Goal: Task Accomplishment & Management: Complete application form

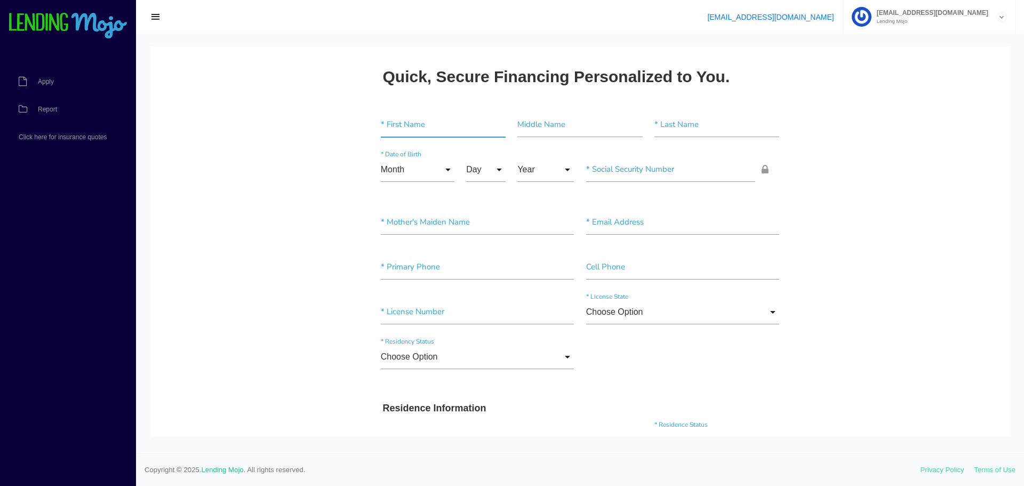
click at [405, 127] on input"] "text" at bounding box center [443, 125] width 125 height 25
type input"] "[PERSON_NAME]"
click at [441, 168] on input "Month" at bounding box center [418, 169] width 74 height 25
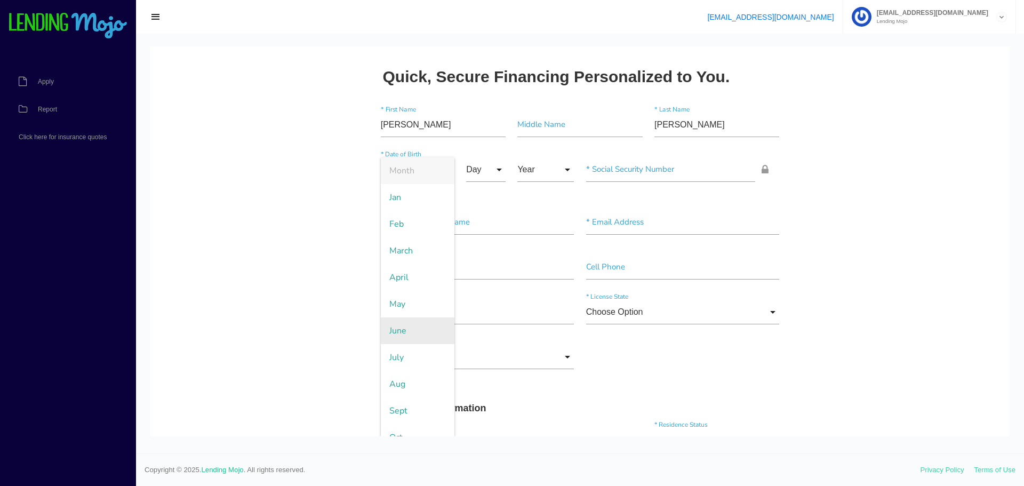
click at [399, 327] on span "June" at bounding box center [418, 330] width 74 height 27
type input "June"
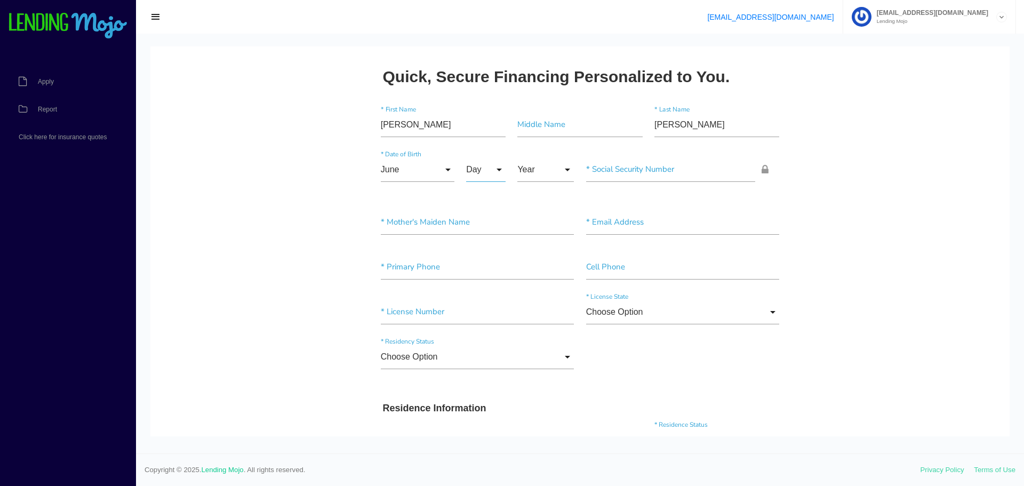
click at [495, 169] on input "Day" at bounding box center [485, 169] width 39 height 25
click at [485, 387] on span "18" at bounding box center [492, 384] width 53 height 27
type input "18"
click at [556, 172] on input "Year" at bounding box center [545, 169] width 57 height 25
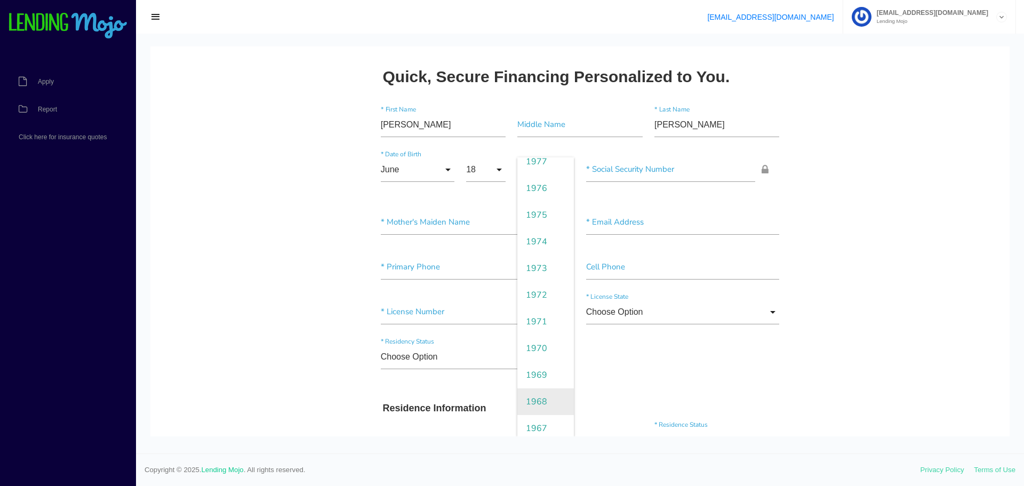
scroll to position [854, 0]
click at [536, 408] on span "1967" at bounding box center [545, 410] width 57 height 27
type input "1967"
click at [613, 172] on input"] "text" at bounding box center [671, 169] width 170 height 25
paste input"] "142-70-3514"
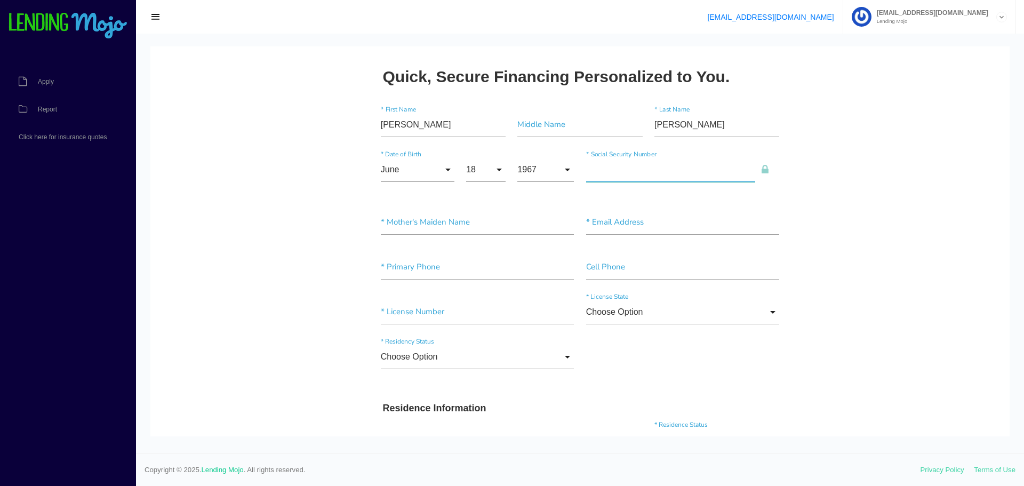
type input"] "142-70-3514"
click at [438, 220] on input"] "text" at bounding box center [478, 222] width 194 height 25
type input"] "Juarez"
click at [633, 223] on input"] "text" at bounding box center [683, 222] width 194 height 25
paste input"] "jhernan01@att.net"
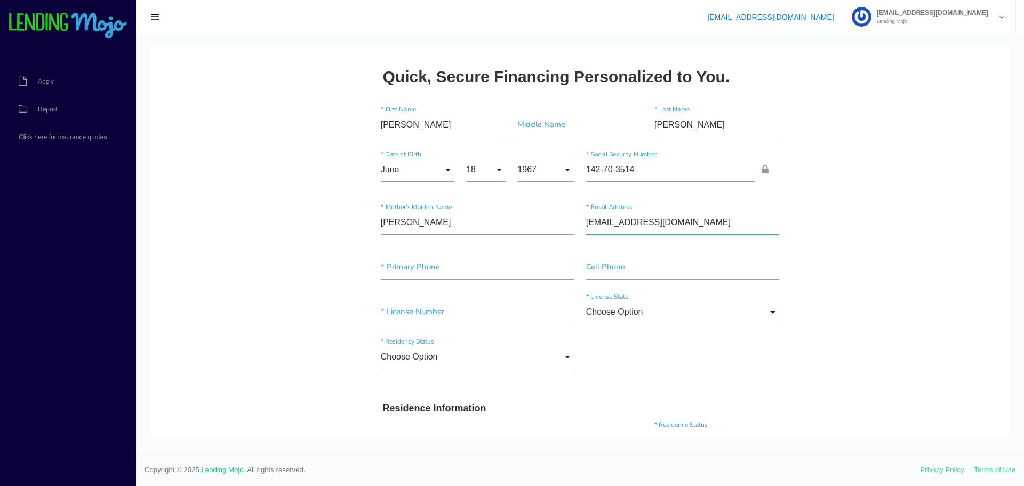
type input"] "jhernan01@att.net"
click at [415, 253] on div "* Primary Phone Cell Phone" at bounding box center [580, 269] width 411 height 45
click at [413, 262] on input"] "text" at bounding box center [478, 267] width 194 height 25
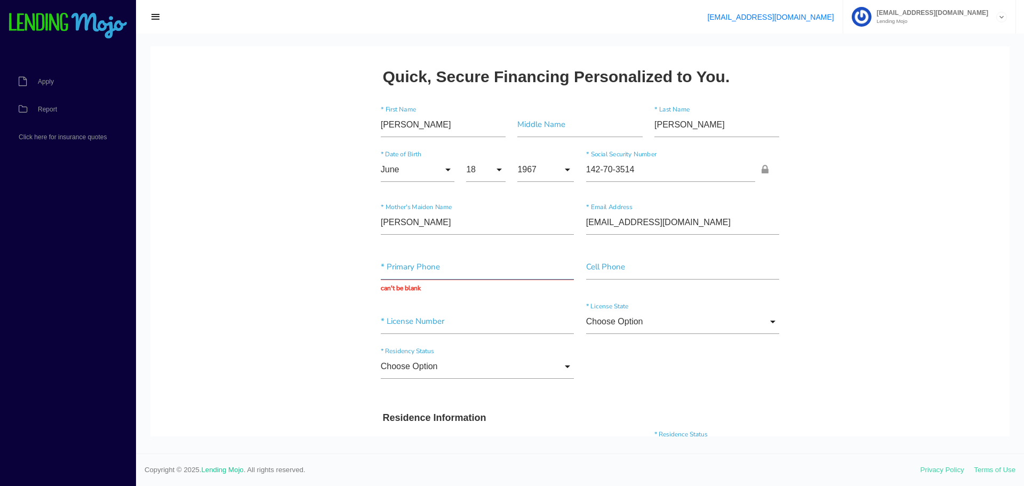
click at [434, 267] on input "text" at bounding box center [478, 267] width 194 height 25
paste input "(904) 423-7014"
type input "(904) 423-7014"
click at [604, 261] on input"] "text" at bounding box center [683, 267] width 194 height 25
paste input"] "(904) 423-7014"
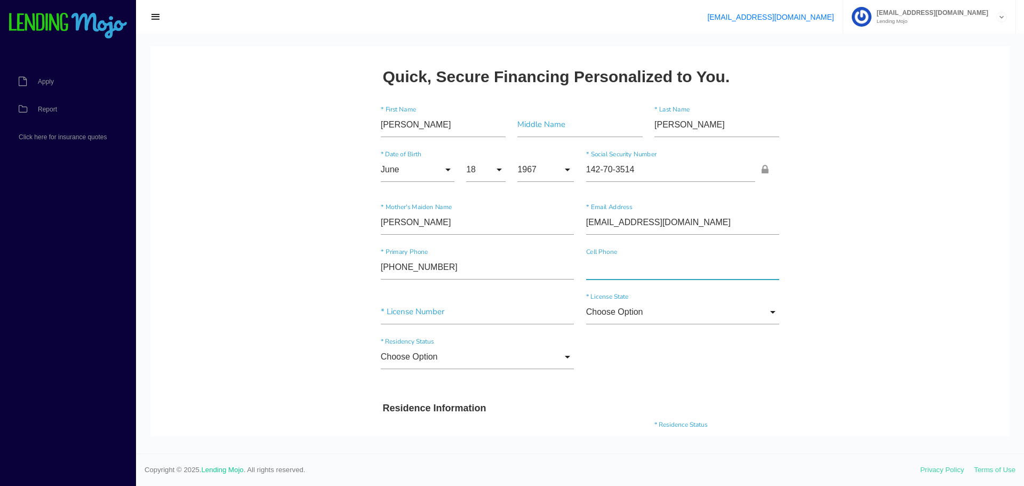
type input"] "(904) 423-7014"
click at [447, 312] on input"] "text" at bounding box center [478, 312] width 194 height 25
paste input"] "H655420672180"
type input"] "H655420672180"
click at [634, 309] on input "Choose Option" at bounding box center [683, 312] width 194 height 25
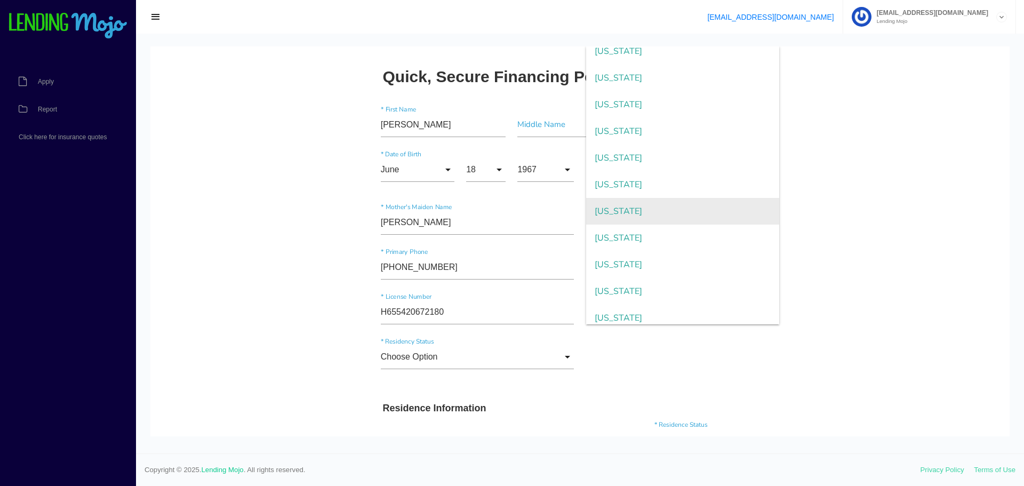
scroll to position [53, 0]
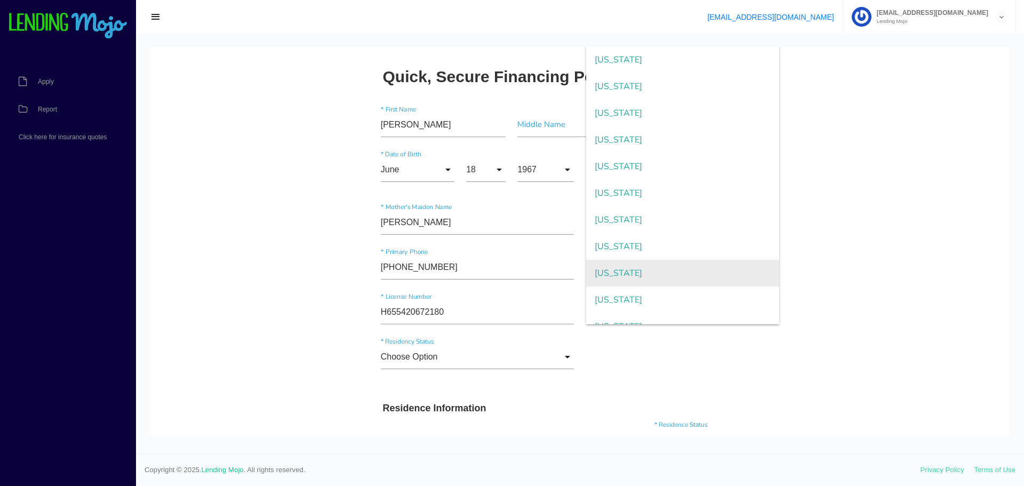
click at [607, 274] on span "Florida" at bounding box center [683, 273] width 194 height 27
type input "Florida"
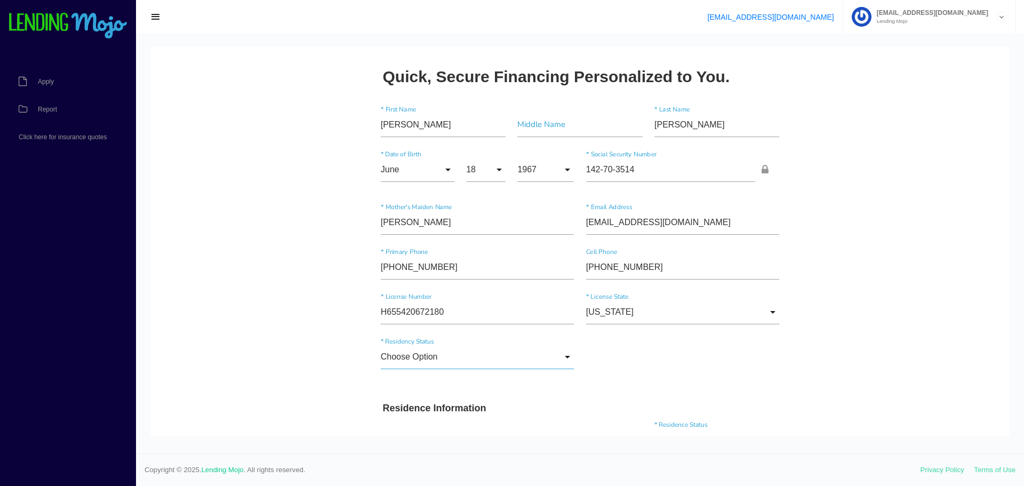
click at [560, 353] on input "Choose Option" at bounding box center [478, 357] width 194 height 25
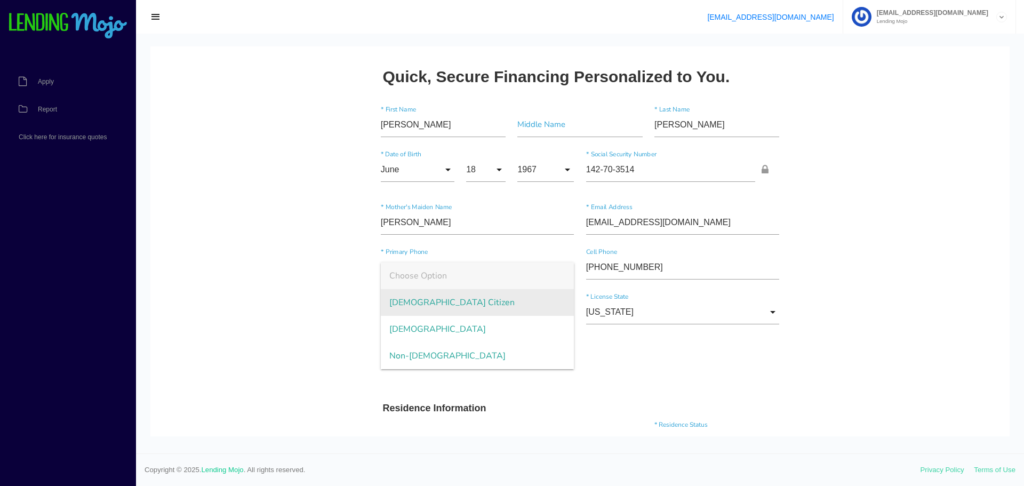
click at [424, 305] on span "US Citizen" at bounding box center [478, 302] width 194 height 27
type input "US Citizen"
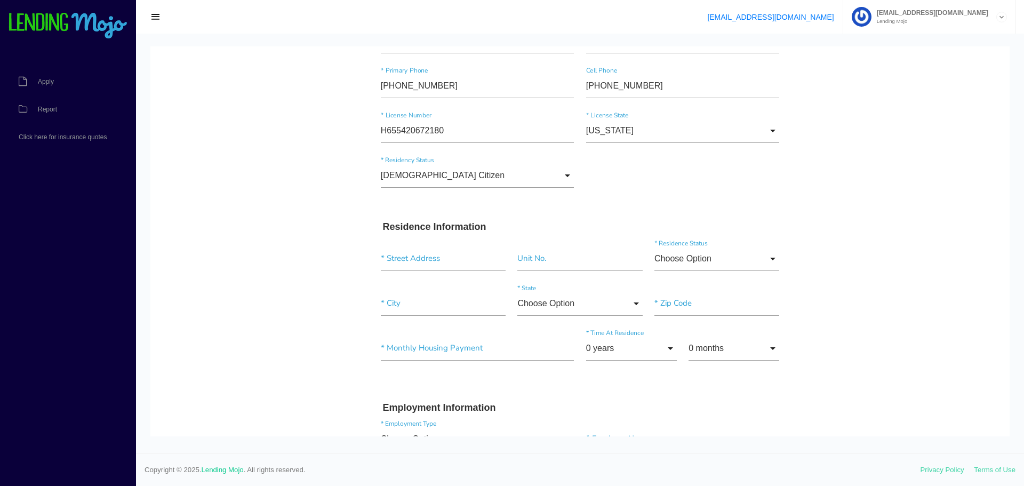
scroll to position [213, 0]
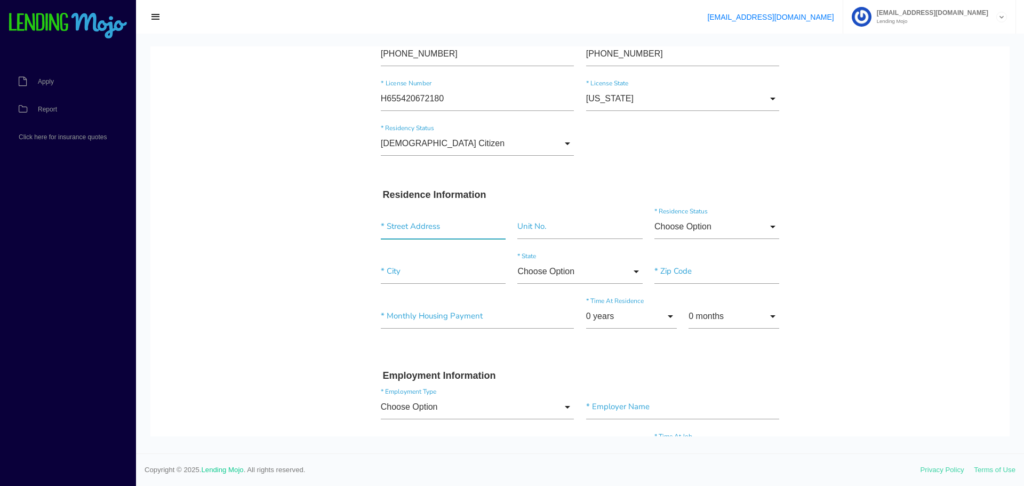
click at [416, 227] on input "text" at bounding box center [443, 226] width 125 height 25
paste input "5800 Barnes Road South"
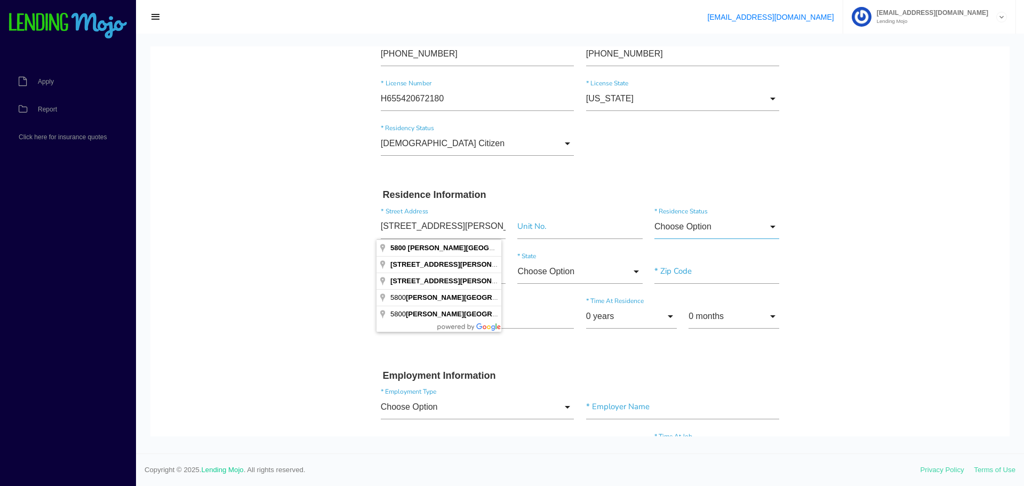
click at [673, 230] on input "Choose Option" at bounding box center [717, 226] width 125 height 25
click at [459, 228] on input "5800 Barnes Road South" at bounding box center [443, 226] width 125 height 25
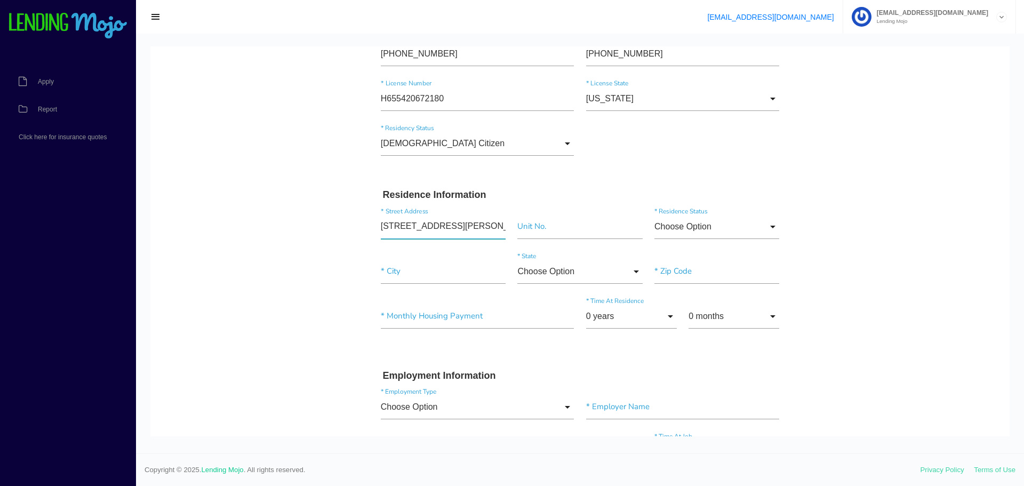
click at [491, 220] on input "5800 Barnes Road South" at bounding box center [443, 226] width 125 height 25
type input "5800 Barnes Rd S"
type input"] "Jacksonville"
type input"] "32216"
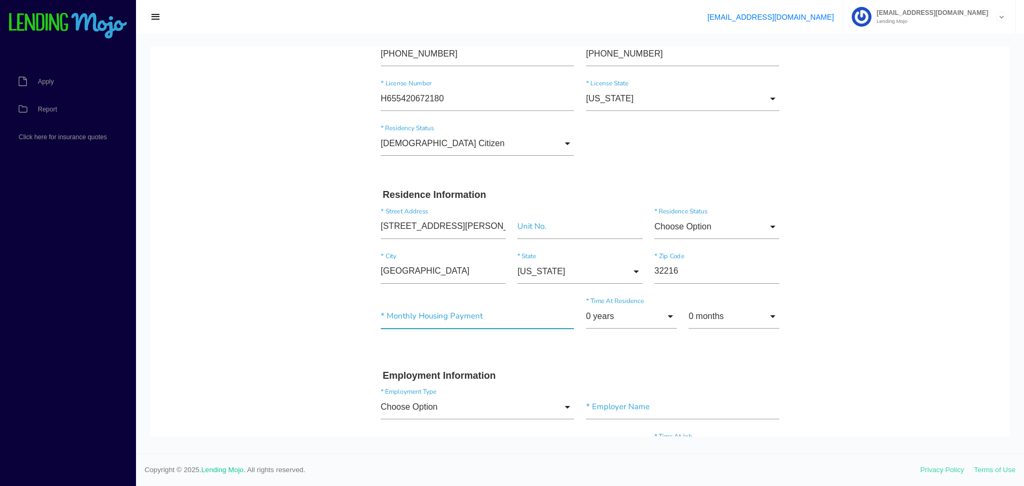
click at [417, 318] on input"] "text" at bounding box center [478, 316] width 194 height 25
type input"] "$300.00"
click at [668, 315] on input "0 years" at bounding box center [631, 316] width 91 height 25
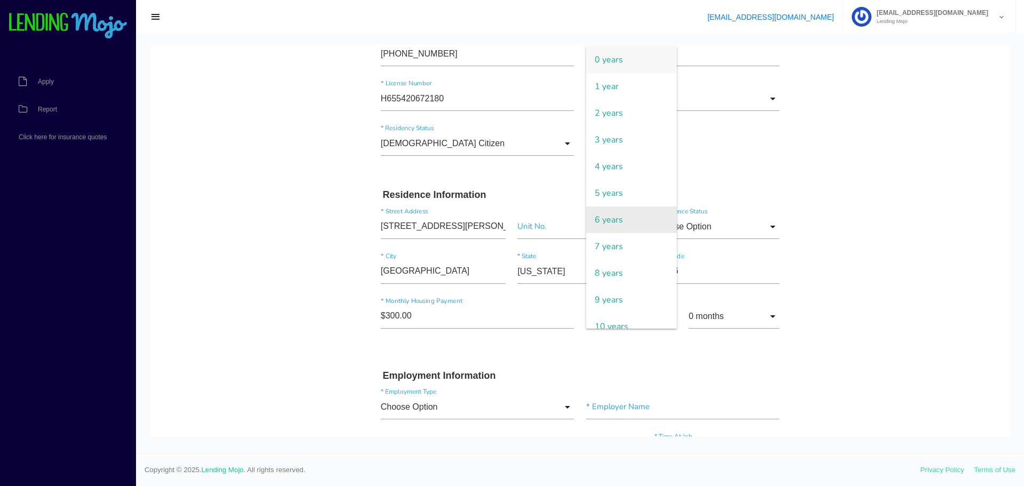
click at [619, 229] on span "6 years" at bounding box center [631, 219] width 91 height 27
type input "6 years"
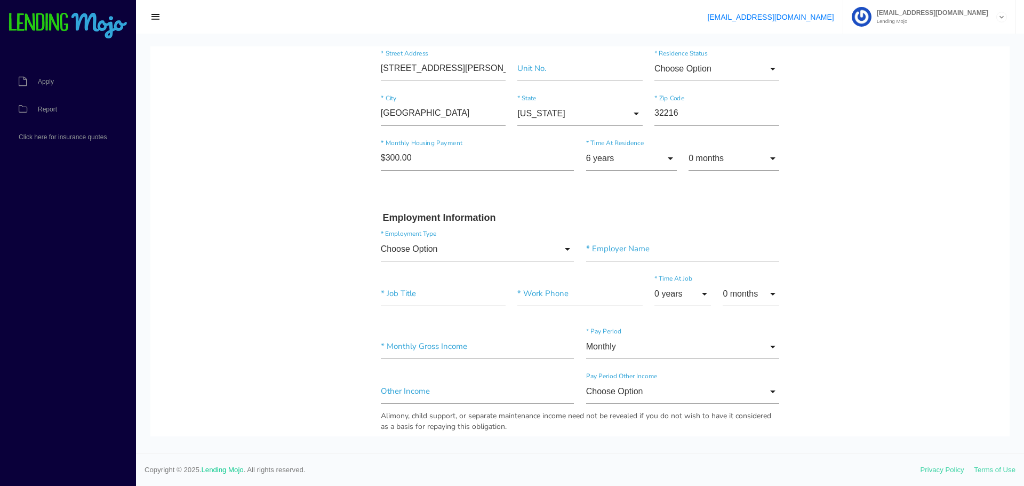
scroll to position [373, 0]
click at [555, 244] on input "Choose Option" at bounding box center [478, 247] width 194 height 25
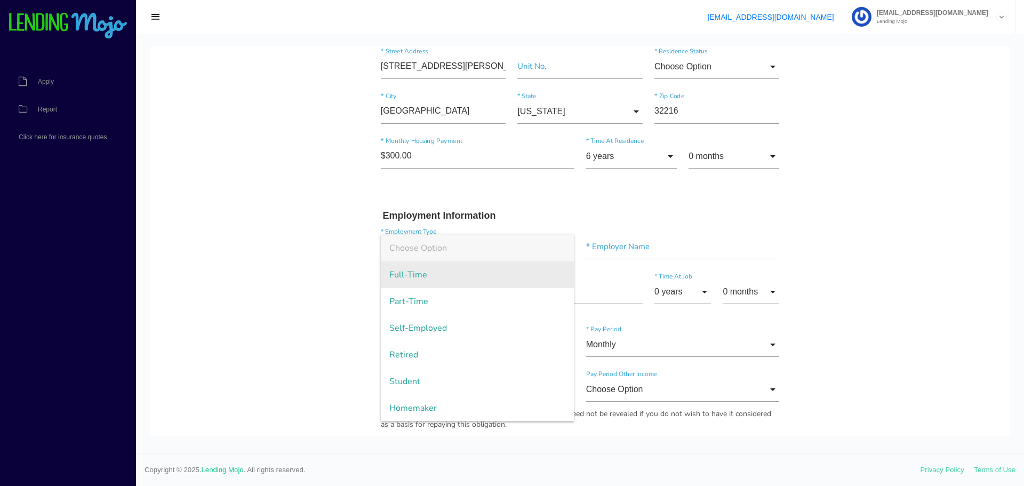
click at [405, 275] on span "Full-Time" at bounding box center [478, 274] width 194 height 27
type input "Full-Time"
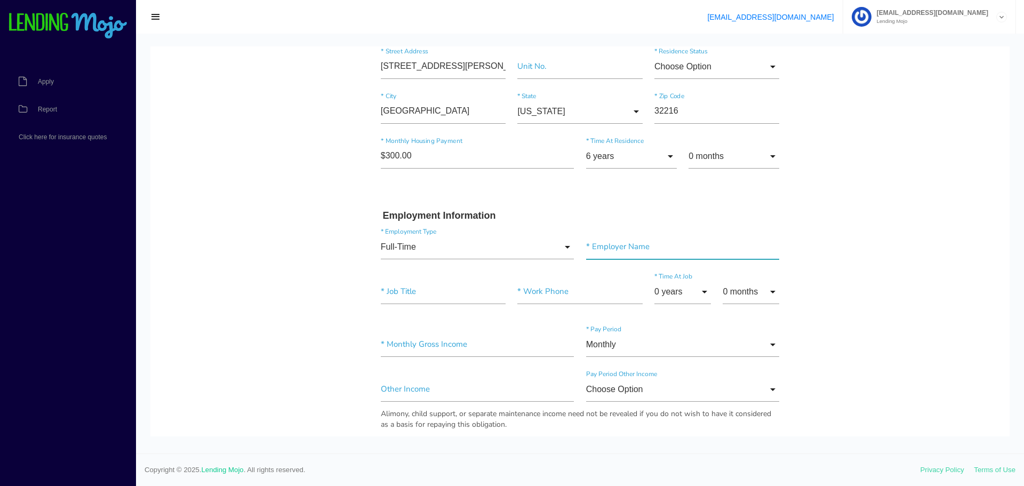
click at [599, 249] on input"] "text" at bounding box center [683, 247] width 194 height 25
click at [635, 256] on input"] "text" at bounding box center [683, 247] width 194 height 25
type input"] "The Loop"
click at [420, 301] on input"] "text" at bounding box center [443, 292] width 125 height 25
type input"] "Cook"
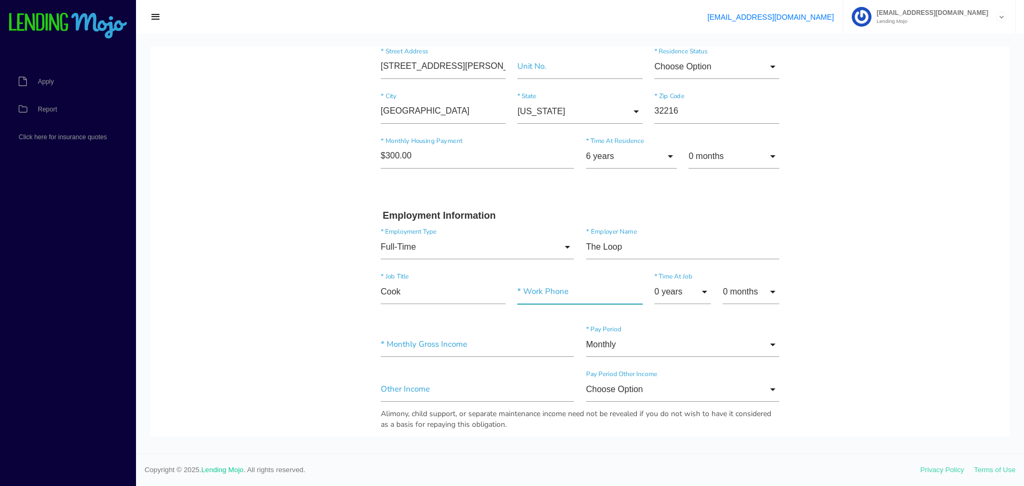
click at [529, 286] on input"] "text" at bounding box center [579, 292] width 125 height 25
paste input"] "(904) 645-7788"
type input"] "(904) 645-7788"
click at [693, 294] on input "0 years" at bounding box center [683, 292] width 57 height 25
click at [770, 298] on input "0 months" at bounding box center [751, 292] width 57 height 25
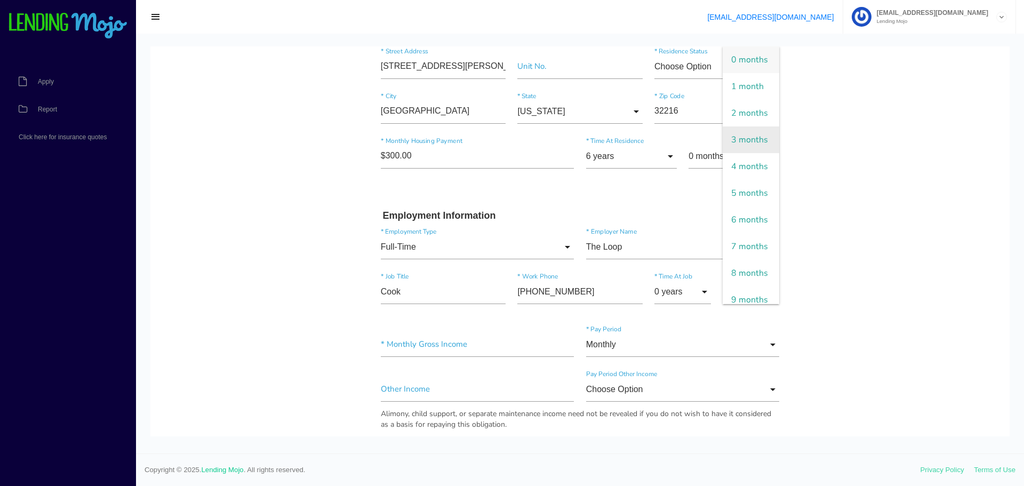
click at [746, 153] on span "3 months" at bounding box center [751, 139] width 57 height 27
type input "3 months"
click at [322, 369] on body "Quick, Secure Financing Personalized to You. Javier * First Name Middle Name He…" at bounding box center [579, 441] width 859 height 1537
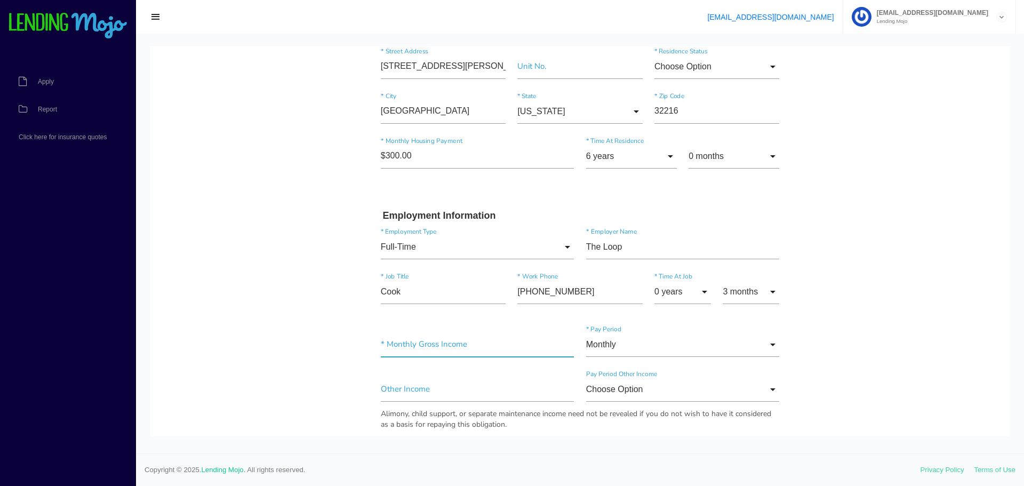
click at [410, 342] on input"] "text" at bounding box center [478, 344] width 194 height 25
type input"] "$2,203.00"
drag, startPoint x: 300, startPoint y: 371, endPoint x: 322, endPoint y: 371, distance: 21.3
click at [300, 371] on body "Quick, Secure Financing Personalized to You. Javier * First Name Middle Name He…" at bounding box center [579, 441] width 859 height 1537
click at [400, 391] on input"] "text" at bounding box center [478, 389] width 194 height 25
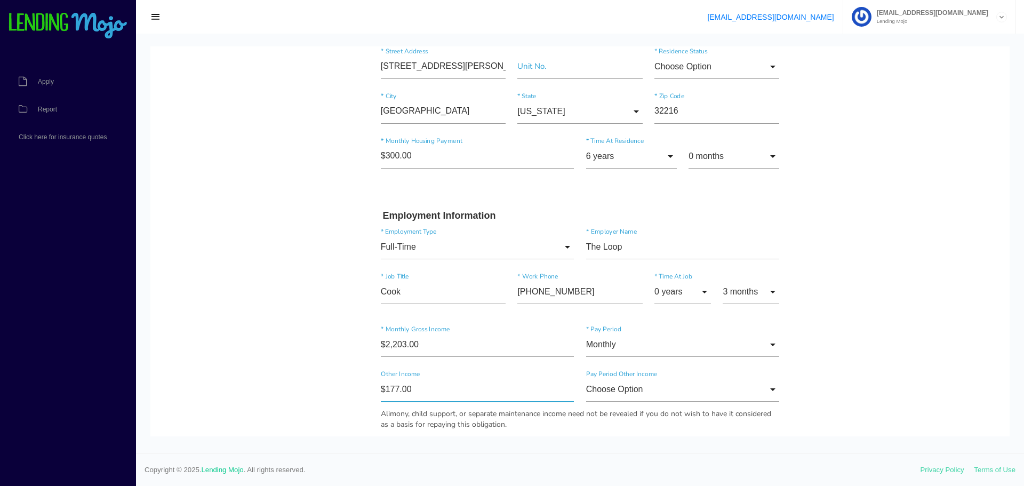
type input"] "$1,770.00"
click at [660, 395] on input "Choose Option" at bounding box center [683, 389] width 194 height 25
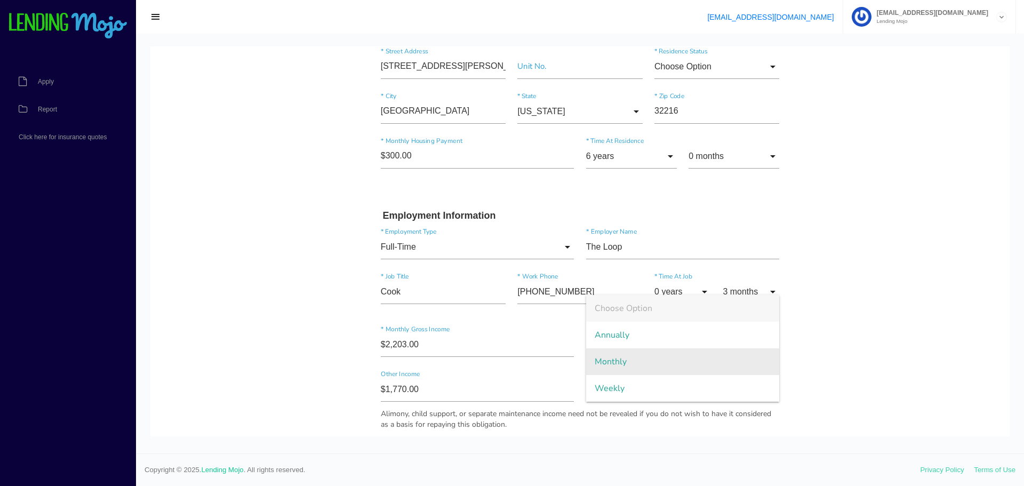
click at [619, 366] on span "Monthly" at bounding box center [683, 361] width 194 height 27
type input "Monthly"
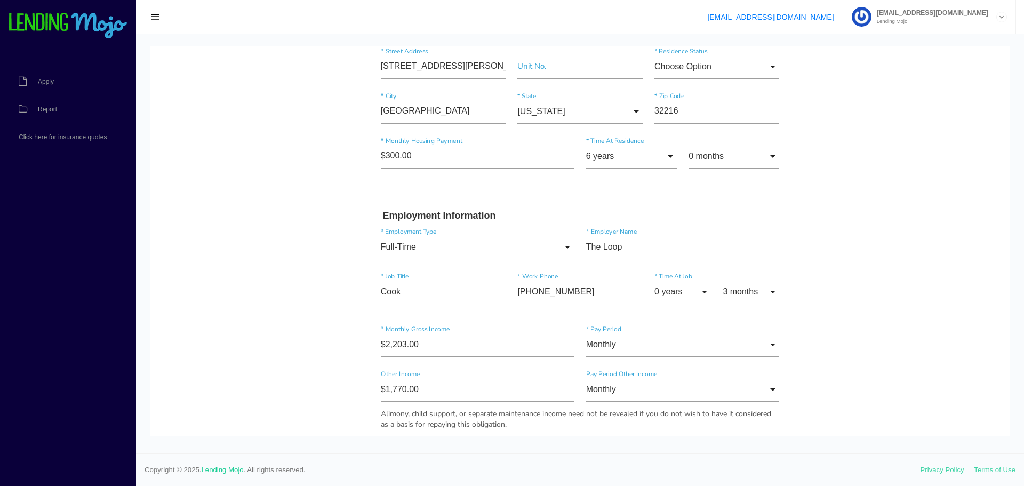
click at [346, 376] on body "Quick, Secure Financing Personalized to You. Javier * First Name Middle Name He…" at bounding box center [579, 441] width 859 height 1537
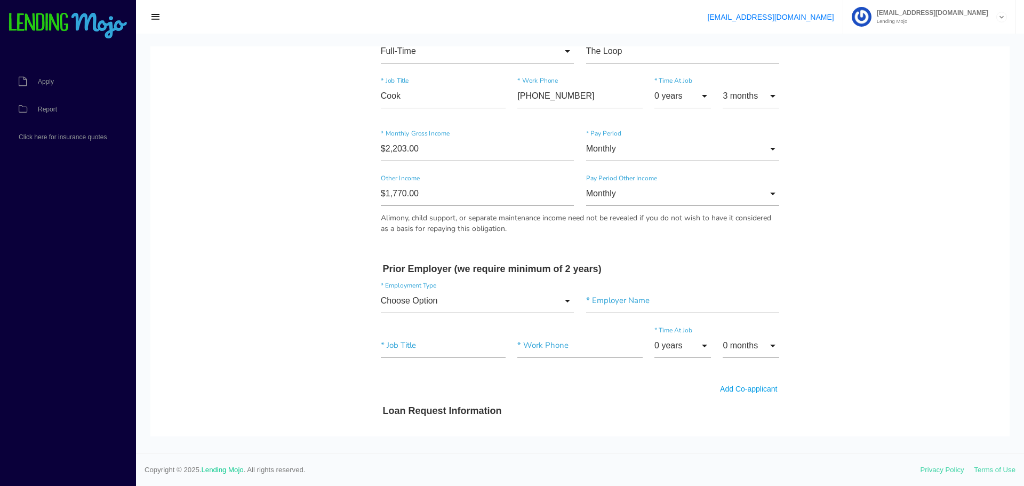
scroll to position [587, 0]
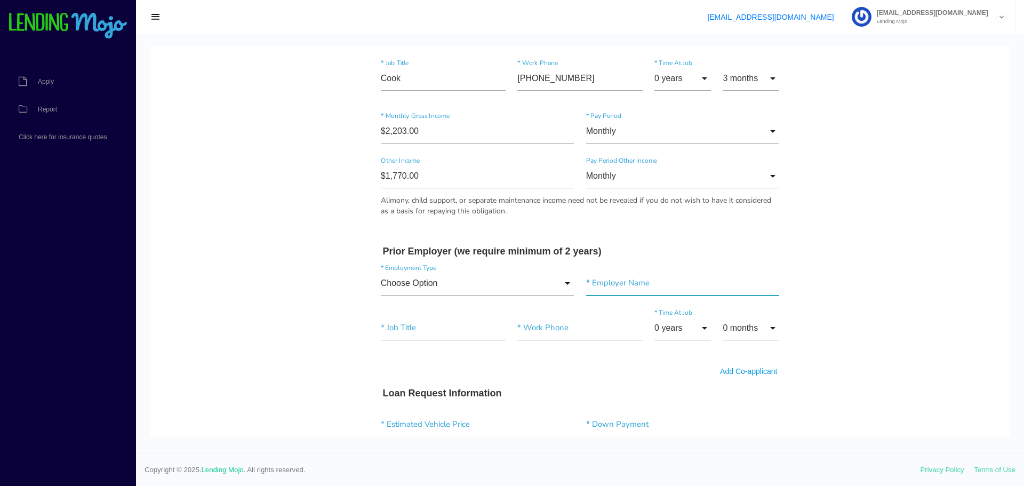
click at [609, 283] on input"] "text" at bounding box center [683, 283] width 194 height 25
type input"] "Amazon"
click at [568, 282] on input "Choose Option" at bounding box center [478, 283] width 194 height 25
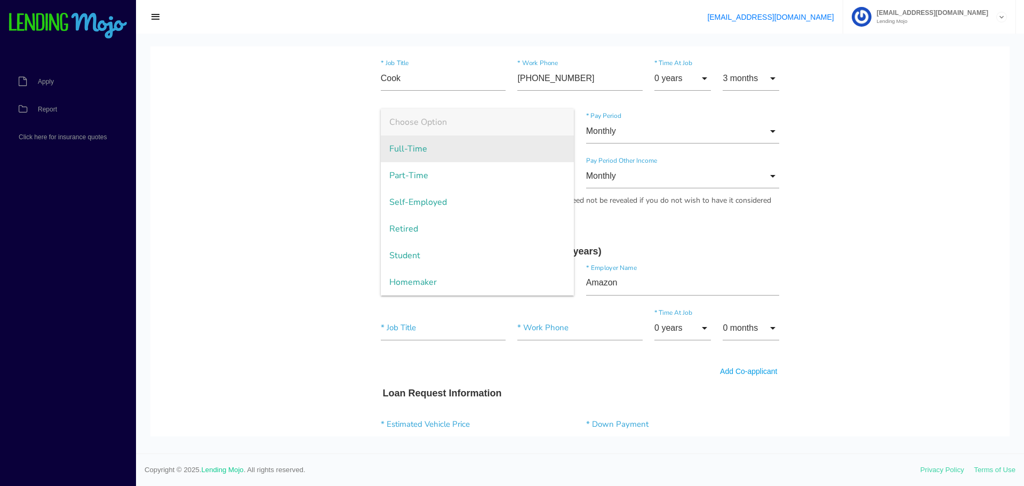
click at [411, 153] on span "Full-Time" at bounding box center [478, 149] width 194 height 27
type input "Full-Time"
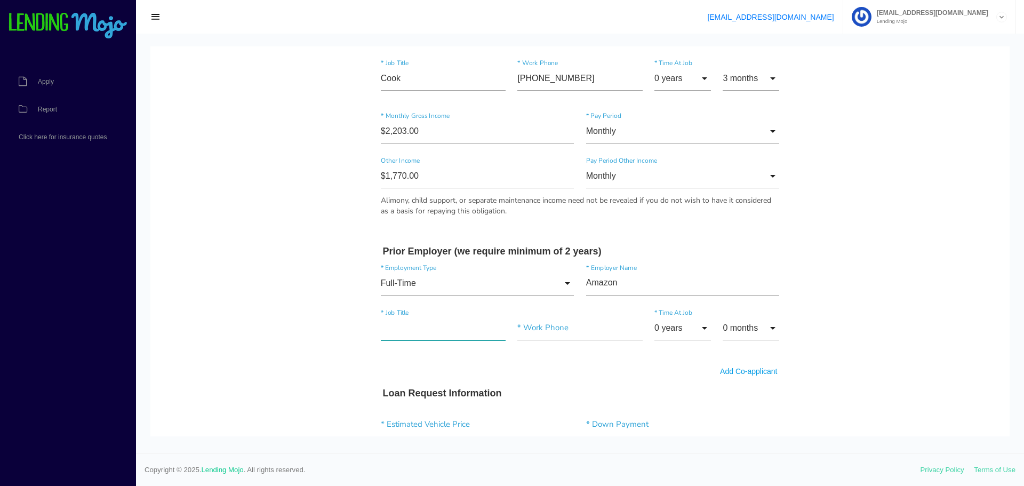
click at [431, 336] on input"] "text" at bounding box center [443, 328] width 125 height 25
type input"] "Laborer"
click at [535, 329] on input"] "text" at bounding box center [579, 328] width 125 height 25
type input"] "(904) 423-7014"
click at [700, 327] on input "0 years" at bounding box center [683, 328] width 57 height 25
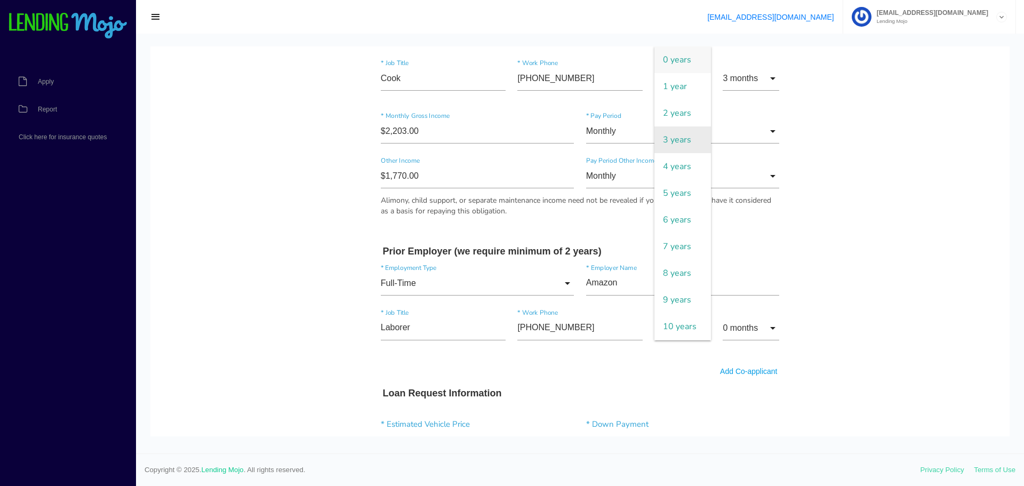
click at [679, 145] on span "3 years" at bounding box center [683, 139] width 57 height 27
type input "3 years"
click at [331, 302] on body "Quick, Secure Financing Personalized to You. Javier * First Name Middle Name He…" at bounding box center [579, 228] width 859 height 1537
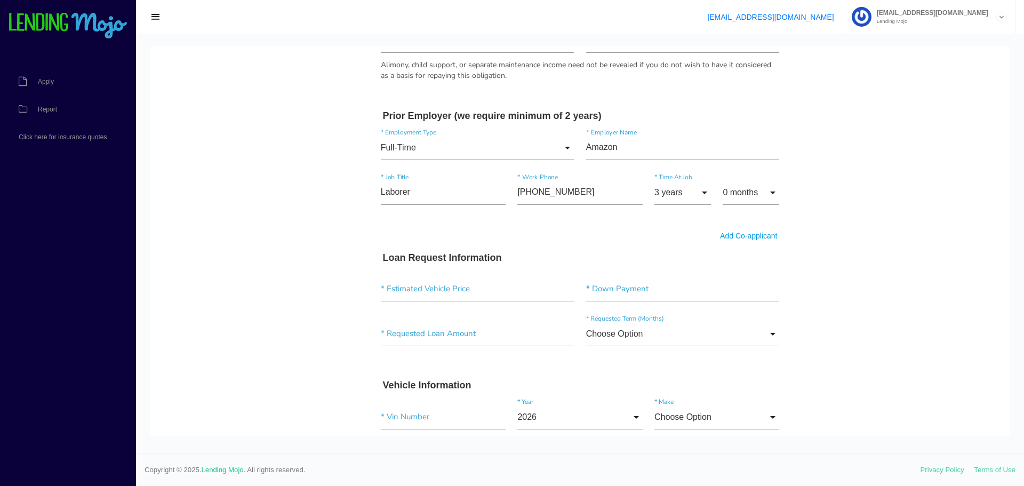
scroll to position [747, 0]
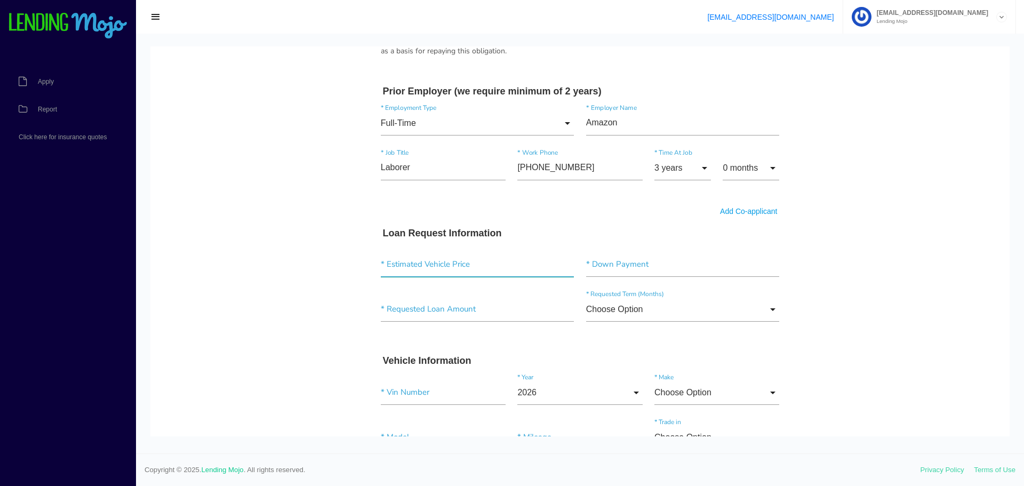
click at [412, 268] on input"] "text" at bounding box center [478, 264] width 194 height 25
type input"] "$27,550.00"
click at [401, 310] on input"] "text" at bounding box center [478, 309] width 194 height 25
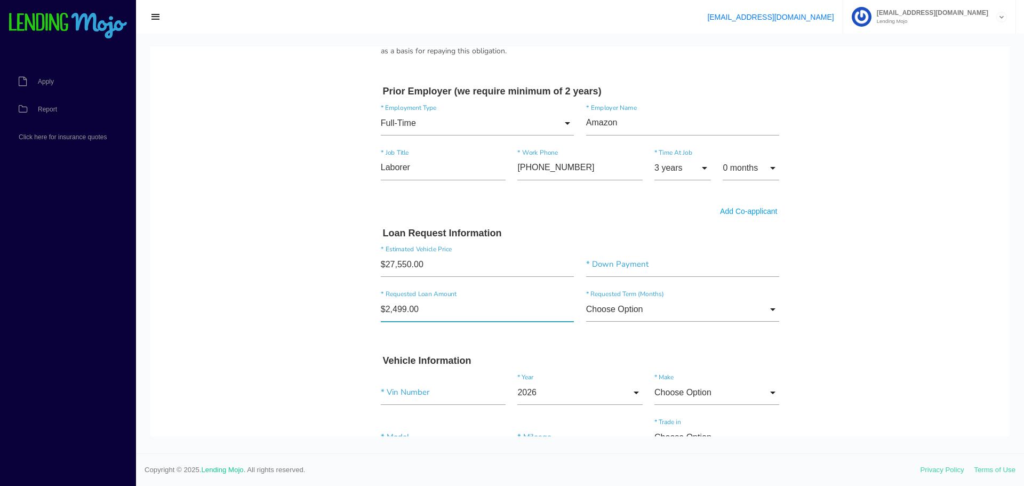
type input"] "$24,999.00"
click at [603, 260] on input"] "text" at bounding box center [683, 264] width 194 height 25
drag, startPoint x: 610, startPoint y: 262, endPoint x: 579, endPoint y: 266, distance: 31.2
click at [580, 266] on div "* Down Payment" at bounding box center [682, 266] width 205 height 29
type input"] "$2,500.00"
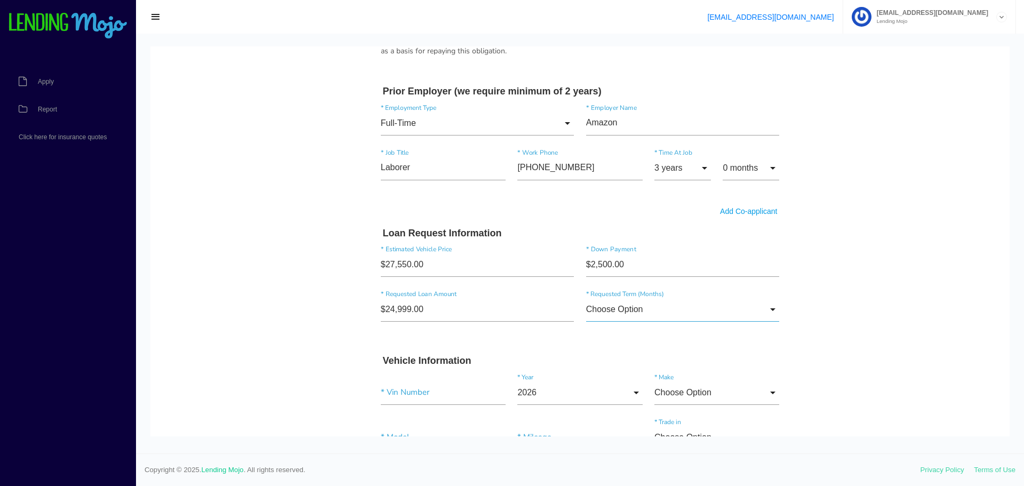
click at [627, 313] on input "Choose Option" at bounding box center [683, 309] width 194 height 25
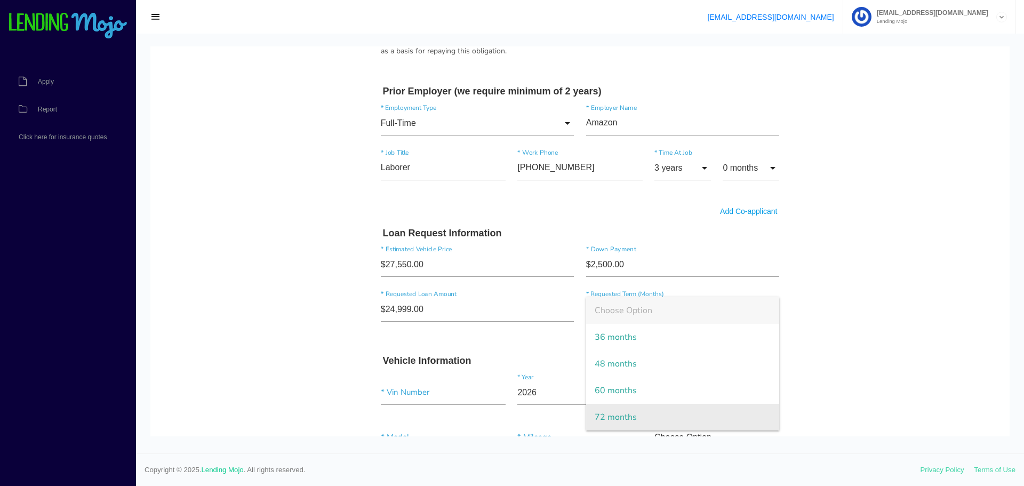
click at [605, 412] on span "72 months" at bounding box center [683, 417] width 194 height 27
type input "72 months"
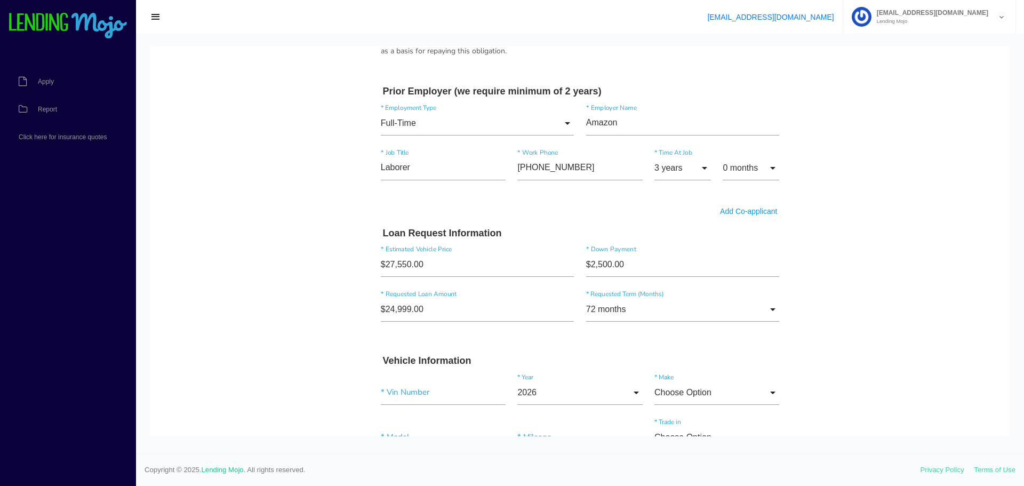
click at [336, 357] on body "Quick, Secure Financing Personalized to You. Javier * First Name Middle Name He…" at bounding box center [579, 68] width 859 height 1537
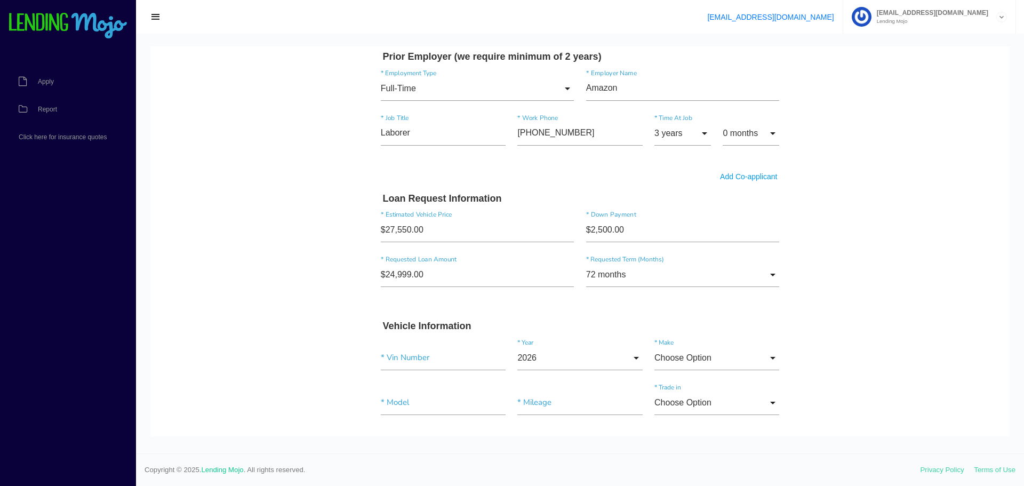
scroll to position [800, 0]
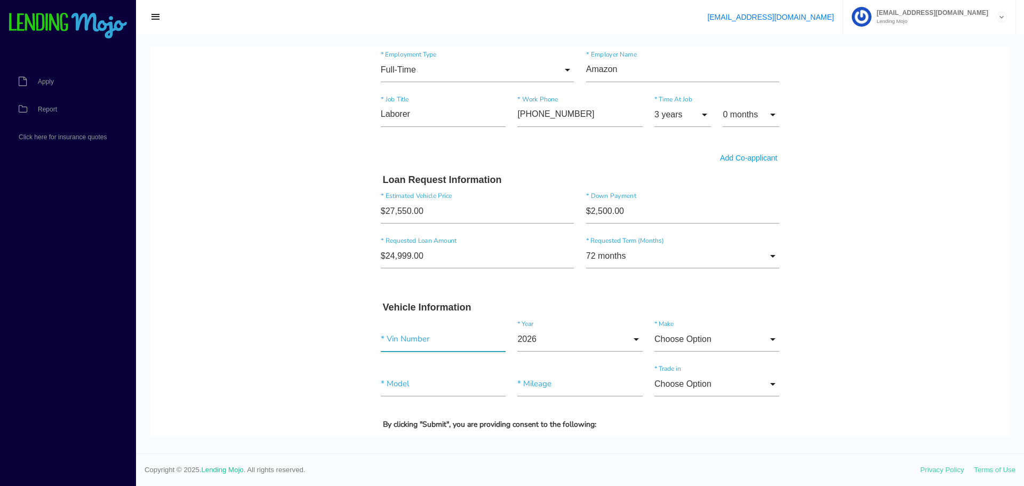
click at [413, 335] on input"] "text" at bounding box center [443, 339] width 125 height 25
paste input"] "[US_VEHICLE_IDENTIFICATION_NUMBER]"
type input"] "[US_VEHICLE_IDENTIFICATION_NUMBER]"
click at [550, 340] on input "2026" at bounding box center [579, 339] width 125 height 25
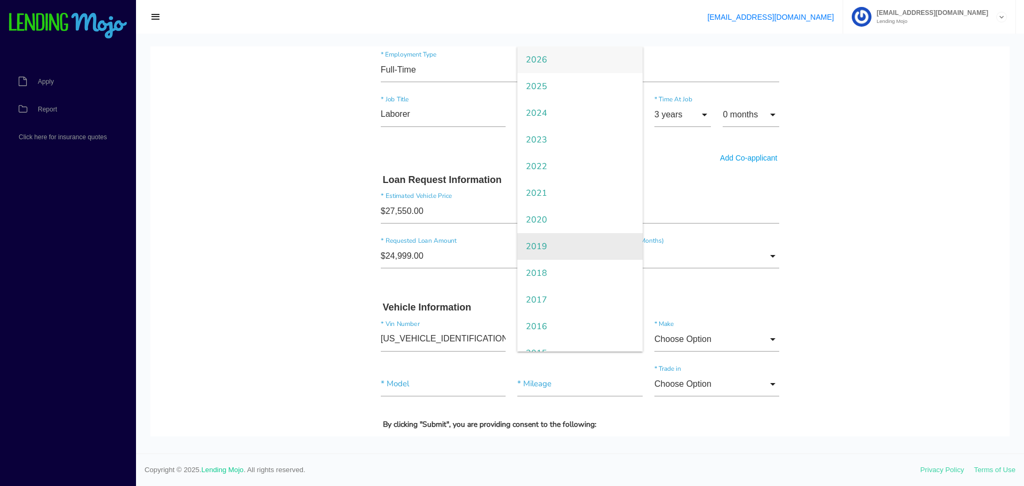
click at [547, 249] on span "2019" at bounding box center [579, 246] width 125 height 27
type input "2019"
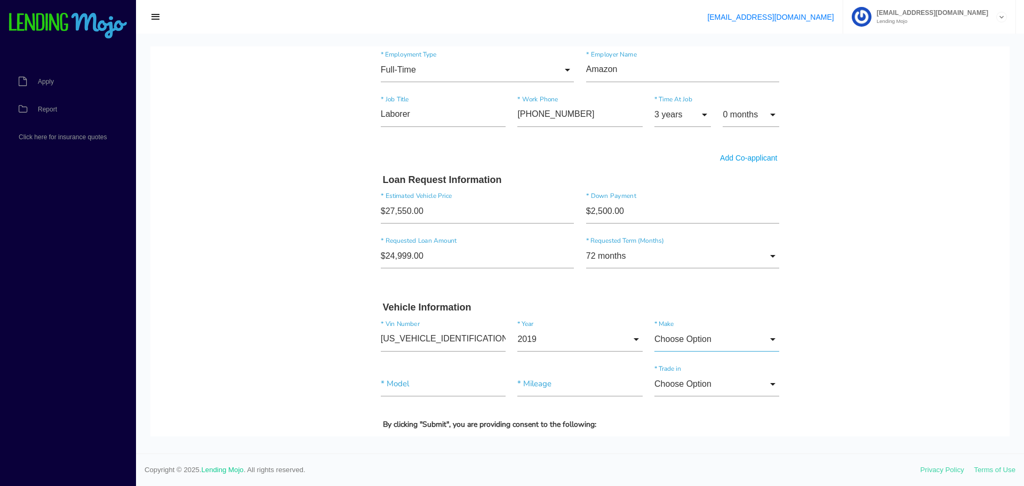
click at [695, 340] on input "Choose Option" at bounding box center [717, 339] width 125 height 25
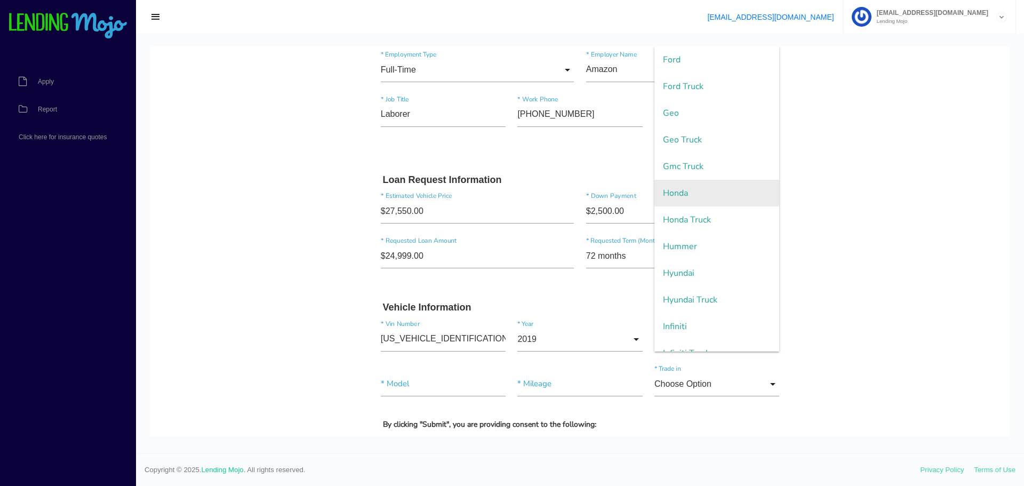
click at [673, 196] on span "Honda" at bounding box center [717, 193] width 125 height 27
type input "Honda"
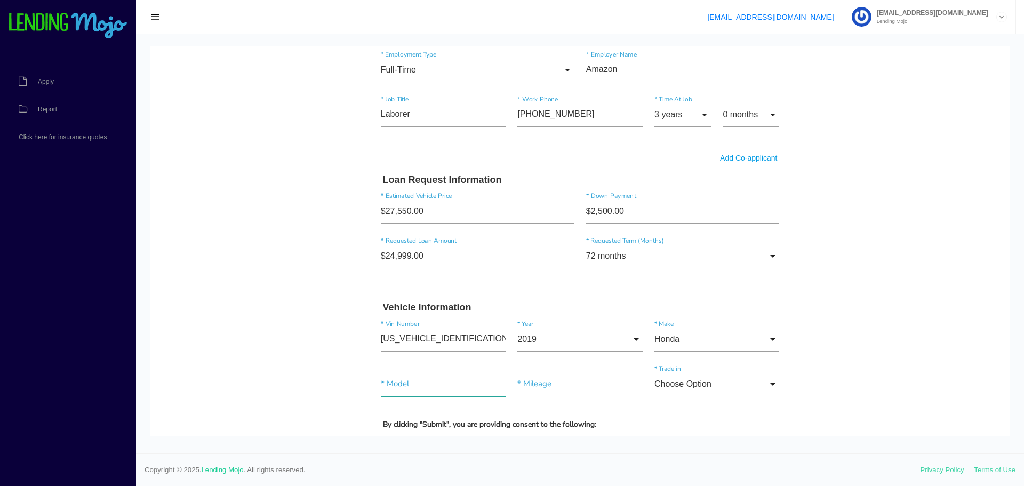
click at [399, 388] on input"] "text" at bounding box center [443, 384] width 125 height 25
type input"] "Accord LX"
click at [536, 391] on input"] "text" at bounding box center [579, 384] width 125 height 25
type input"] "16,855"
click at [735, 386] on input "Choose Option" at bounding box center [717, 384] width 125 height 25
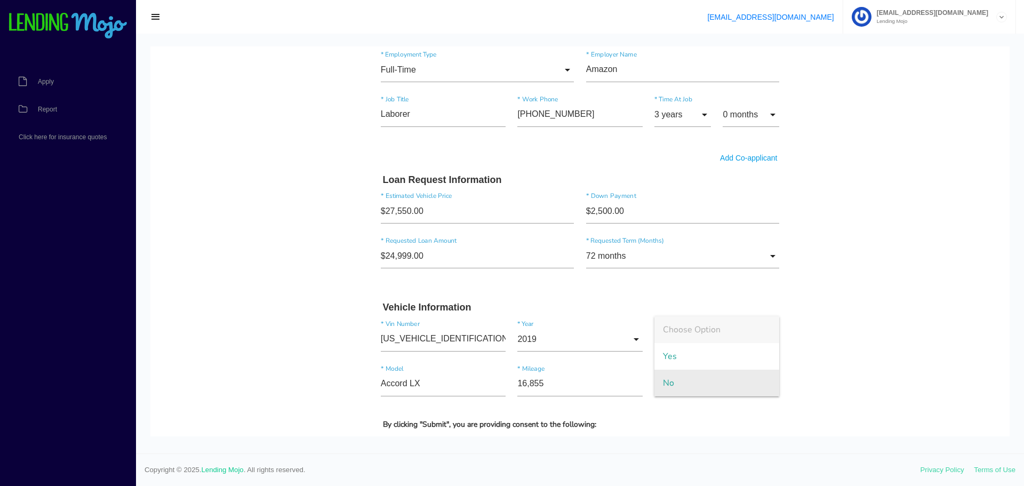
click at [675, 379] on span "No" at bounding box center [717, 383] width 125 height 27
type input "No"
click at [313, 370] on body "Quick, Secure Financing Personalized to You. Javier * First Name Middle Name He…" at bounding box center [579, 14] width 859 height 1537
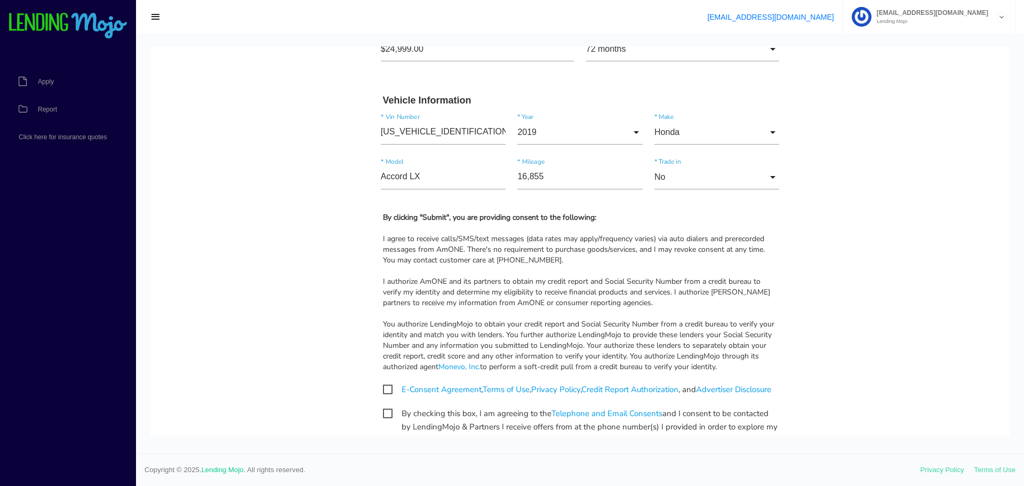
scroll to position [1014, 0]
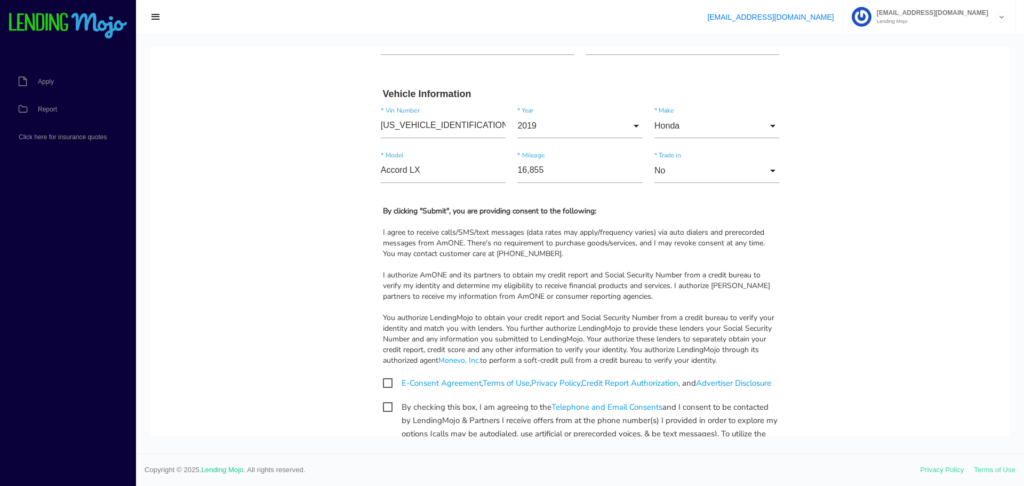
click at [383, 385] on span "E-Consent Agreement , Terms of Use , Privacy Policy , Credit Report Authorizati…" at bounding box center [577, 383] width 388 height 13
checkbox input "true"
click at [384, 414] on span "By checking this box, I am agreeing to the Telephone and Email Consents and I c…" at bounding box center [580, 407] width 395 height 13
checkbox input "true"
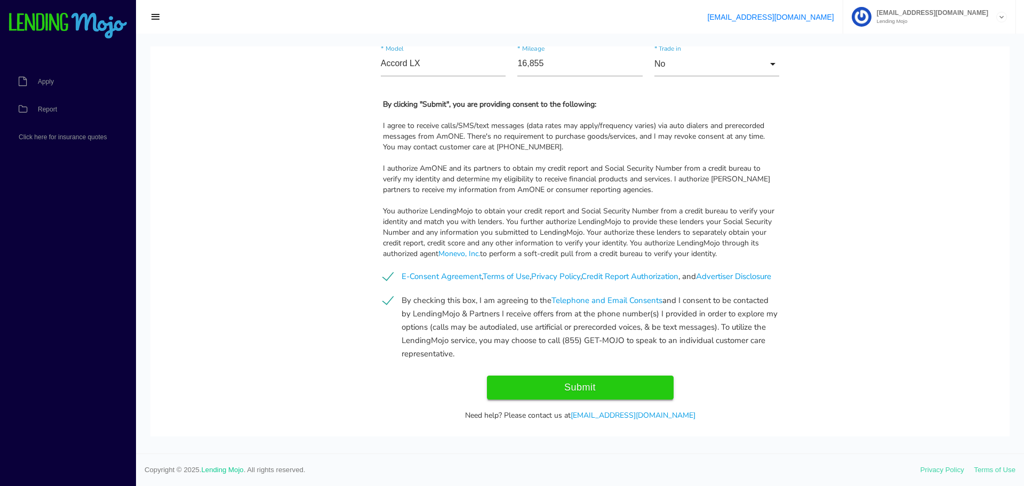
click at [519, 395] on input "Submit" at bounding box center [580, 388] width 187 height 24
type input "Submit"
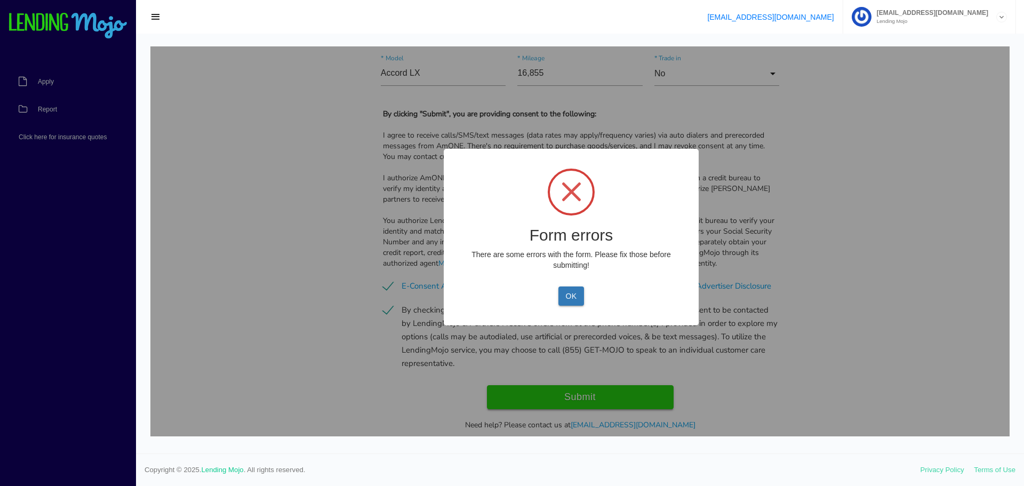
scroll to position [1130, 0]
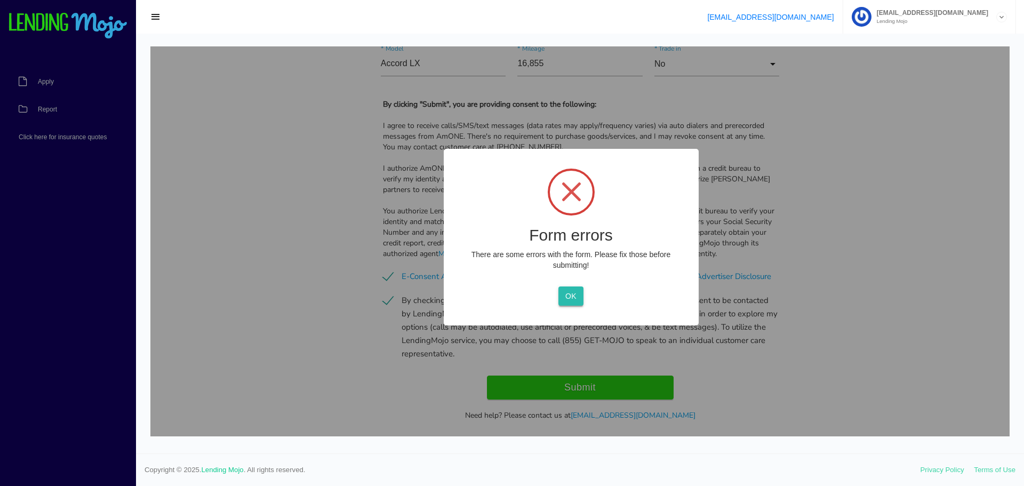
click at [571, 296] on button "OK" at bounding box center [571, 295] width 25 height 19
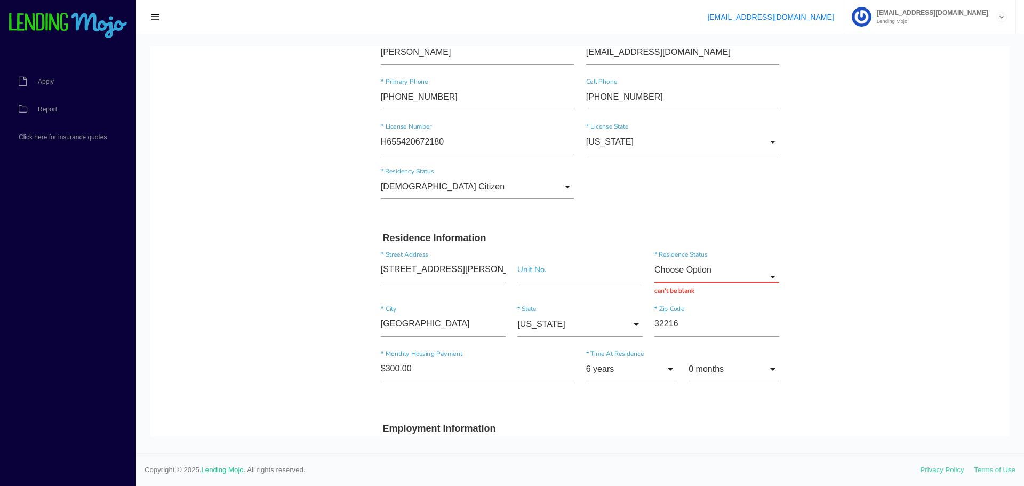
scroll to position [170, 0]
click at [685, 270] on input "Choose Option" at bounding box center [717, 270] width 125 height 25
click at [680, 346] on span "Rent" at bounding box center [717, 351] width 125 height 27
type input "Rent"
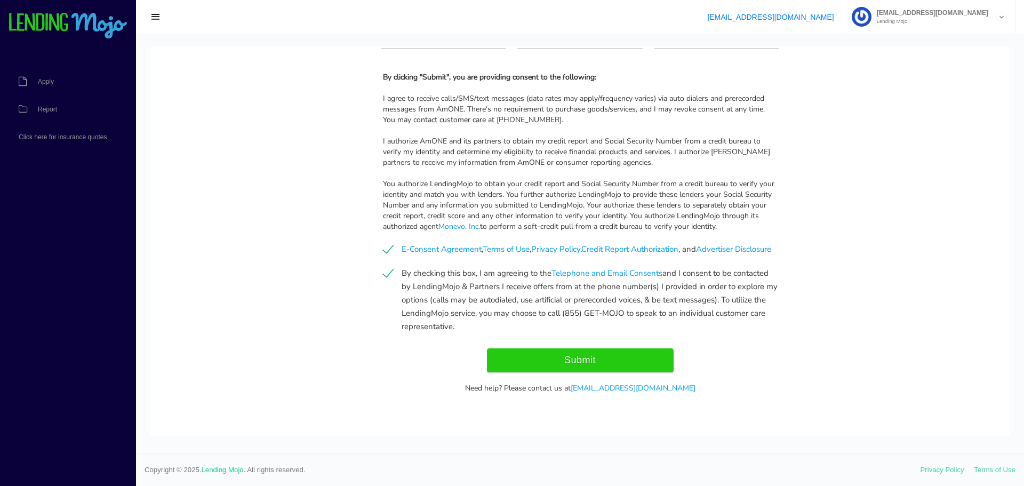
scroll to position [1160, 0]
click at [583, 354] on input "Submit" at bounding box center [580, 360] width 187 height 24
type input "Submitting..."
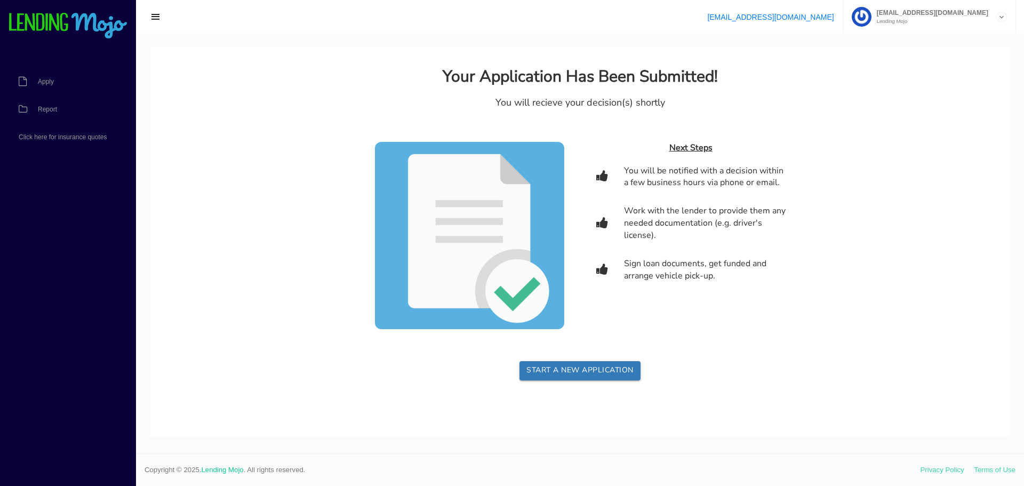
scroll to position [0, 0]
click at [53, 105] on link "Report" at bounding box center [62, 109] width 125 height 28
